Goal: Transaction & Acquisition: Purchase product/service

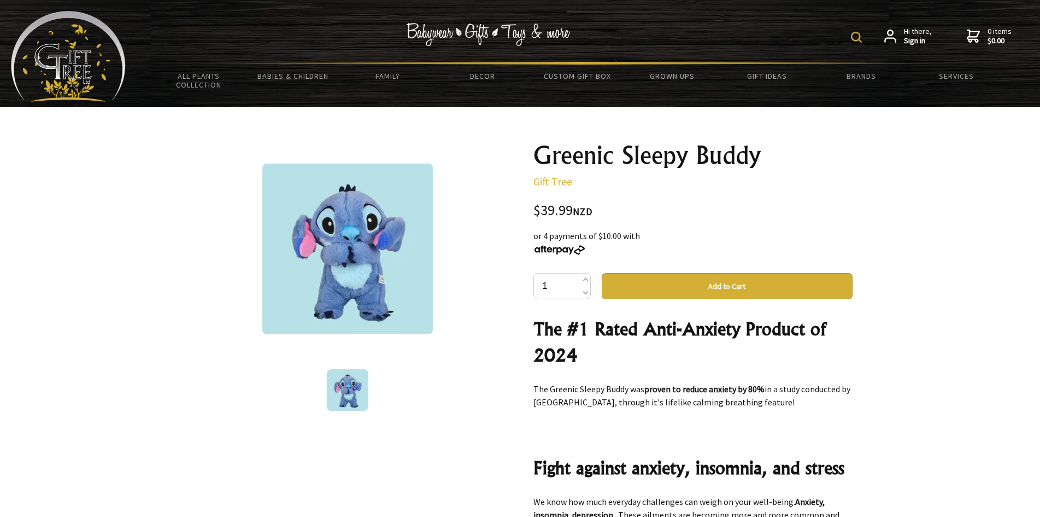
click at [689, 279] on button "Add to Cart" at bounding box center [727, 286] width 251 height 26
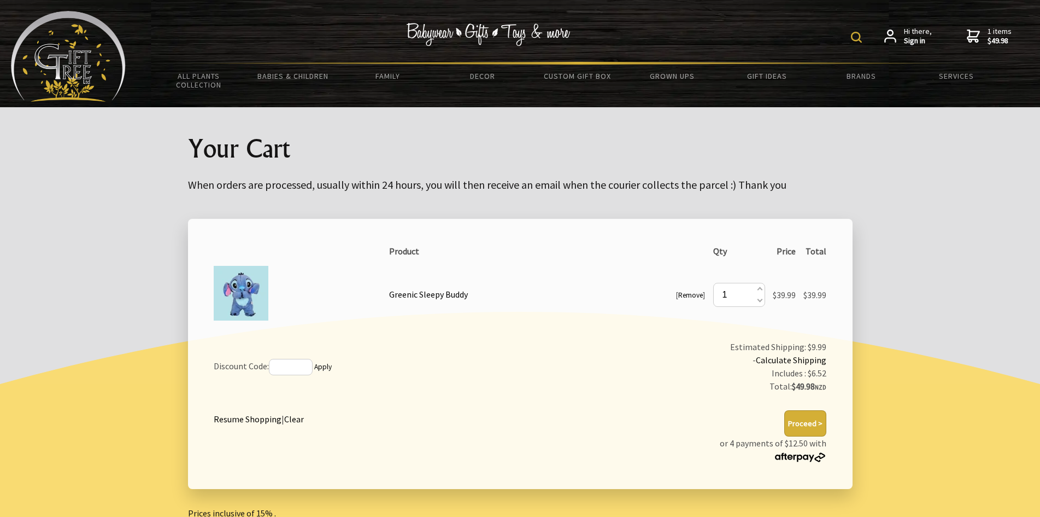
click at [798, 422] on button "Proceed >" at bounding box center [806, 423] width 42 height 26
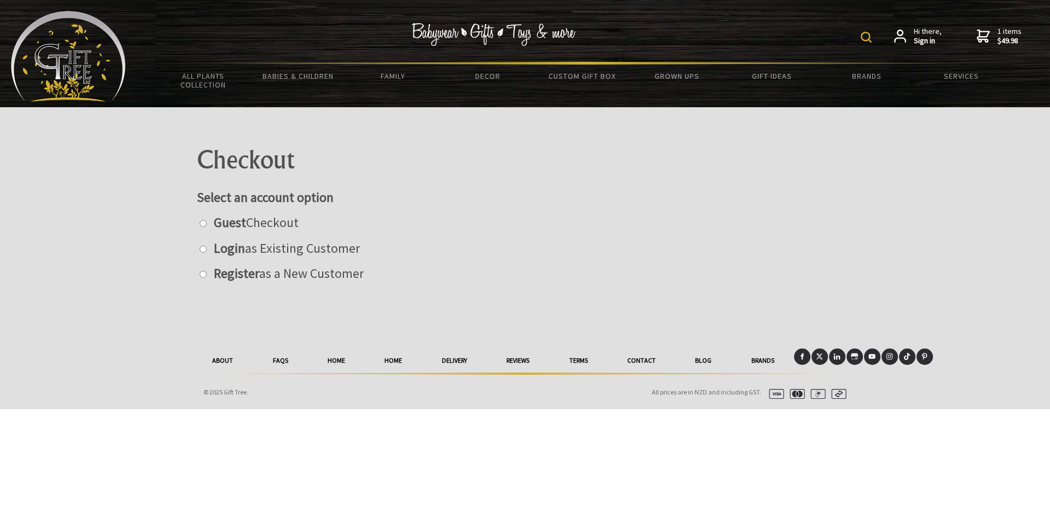
click at [201, 220] on input "radio" at bounding box center [203, 223] width 7 height 7
radio input "true"
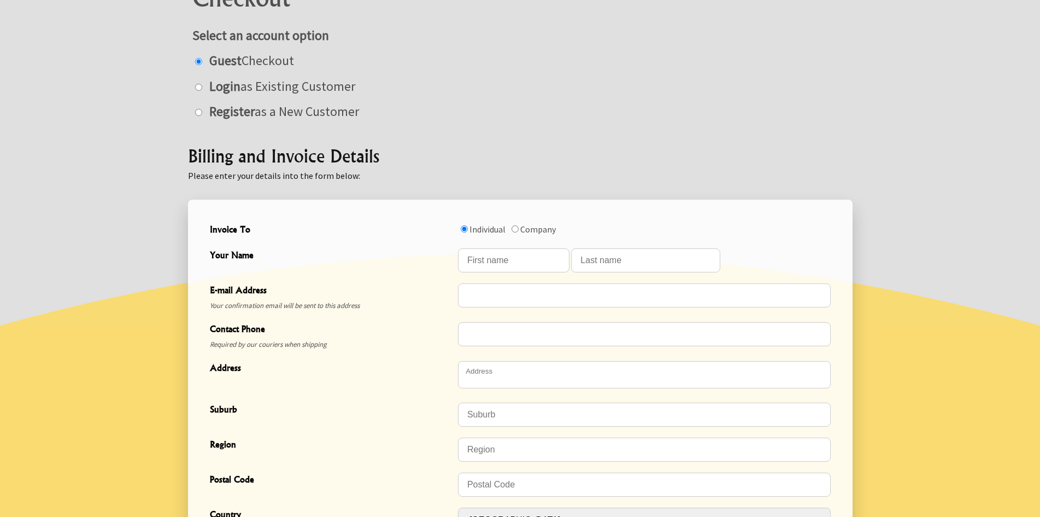
scroll to position [164, 0]
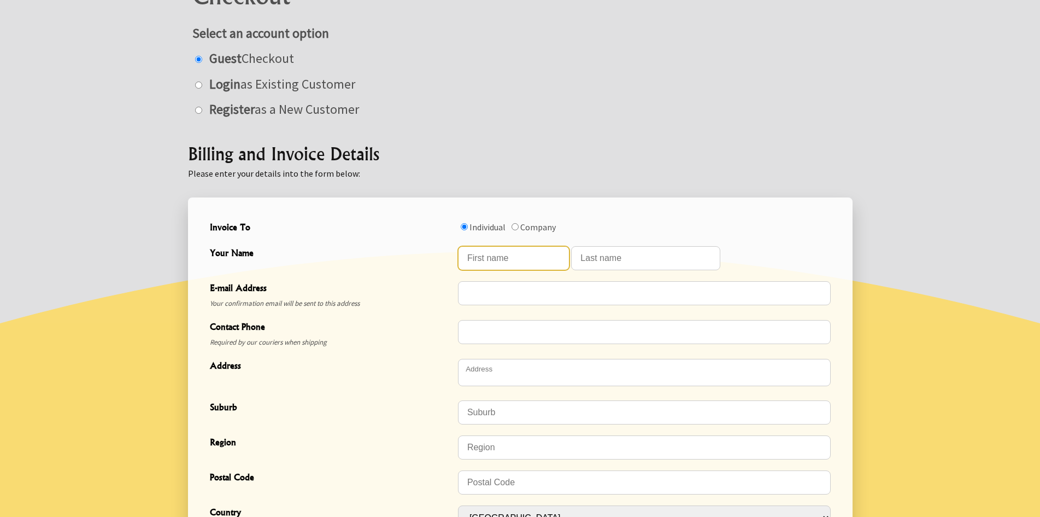
click at [498, 254] on input "Your Name" at bounding box center [514, 258] width 112 height 24
type input "John"
type input "McConville"
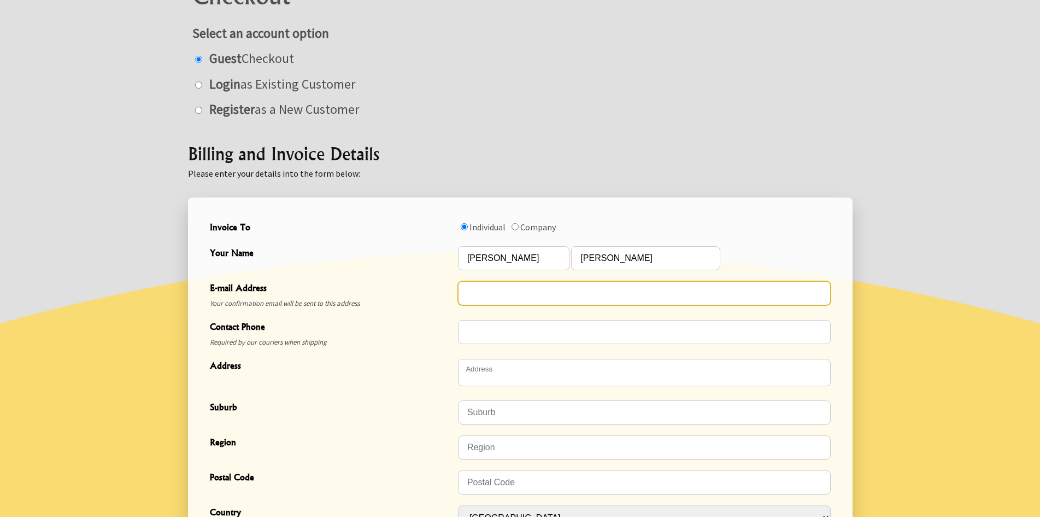
click at [500, 292] on input "E-mail Address" at bounding box center [644, 293] width 373 height 24
type input "mcconville@xtra.co.nz"
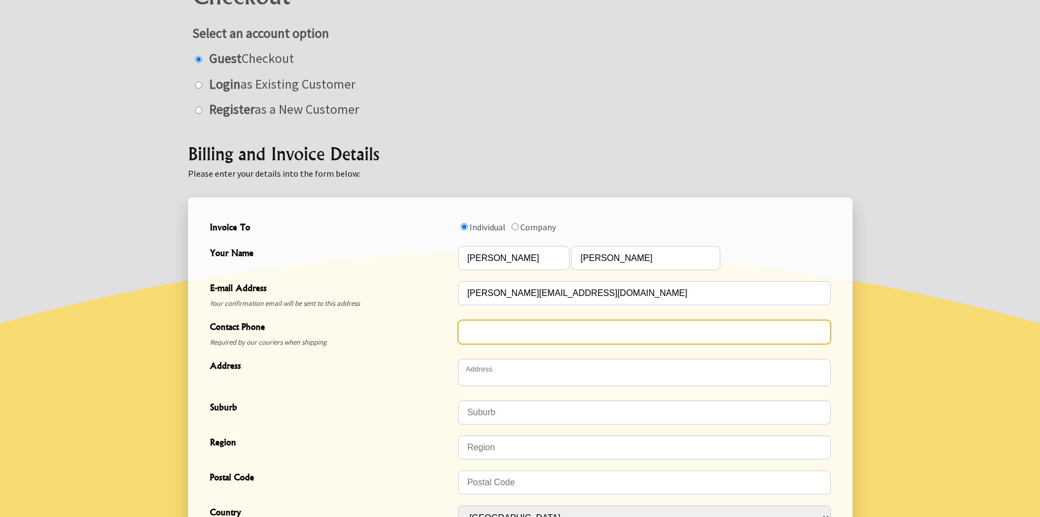
click at [483, 335] on input "Contact Phone" at bounding box center [644, 332] width 373 height 24
type input "0274244650"
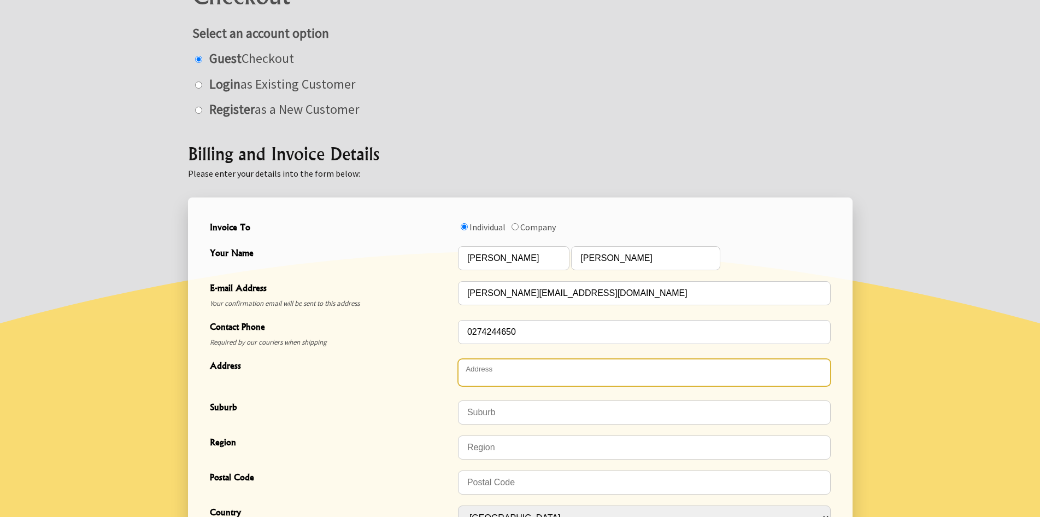
click at [489, 365] on textarea "Address" at bounding box center [644, 372] width 373 height 27
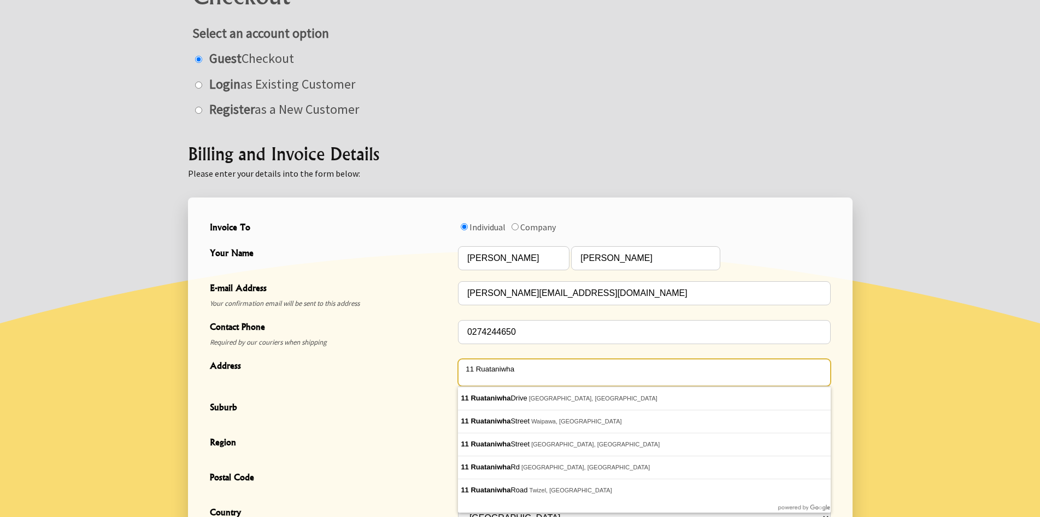
type textarea "11 Ruataniwha"
